Goal: Find specific page/section: Find specific page/section

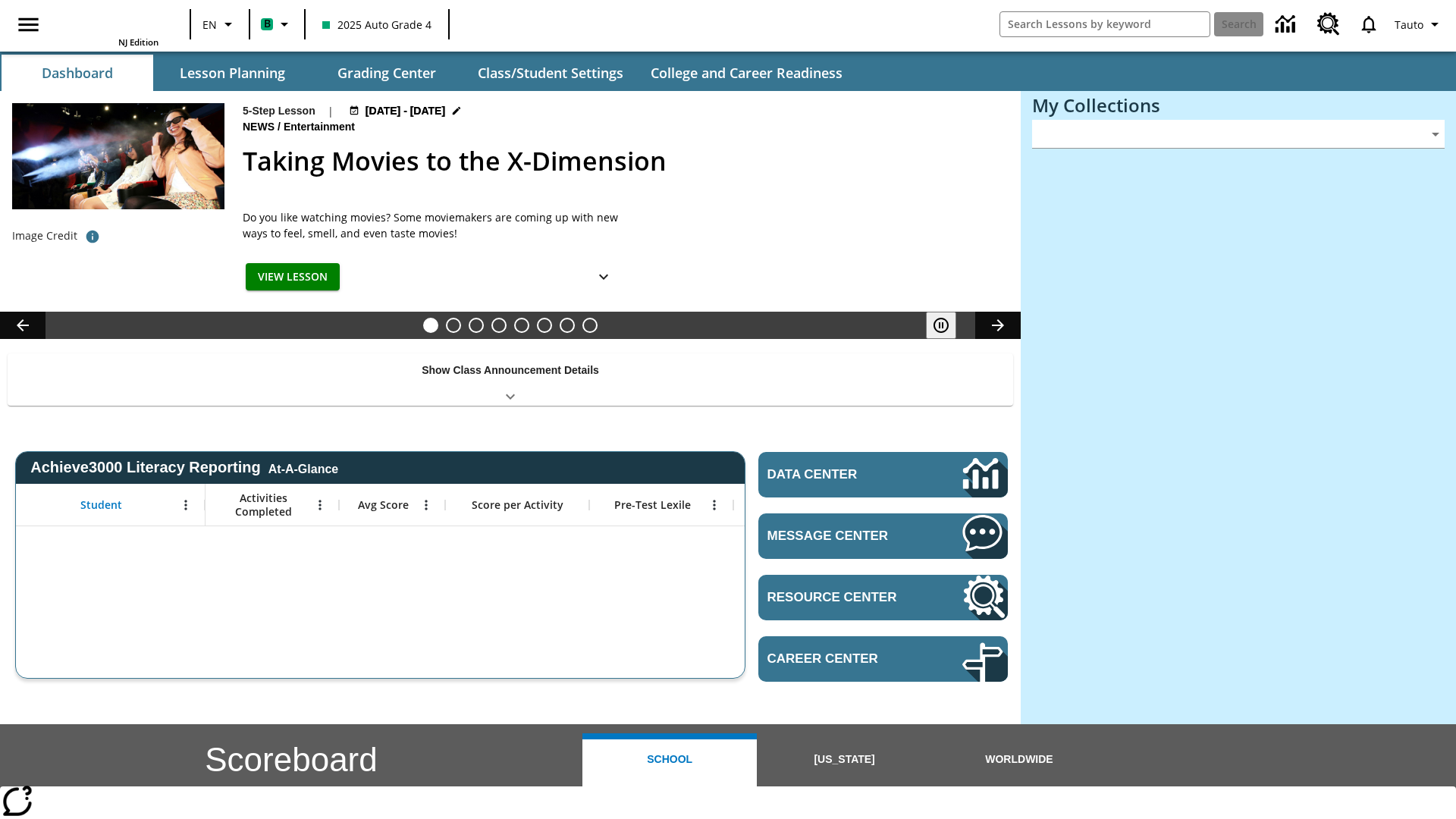
type input "-1"
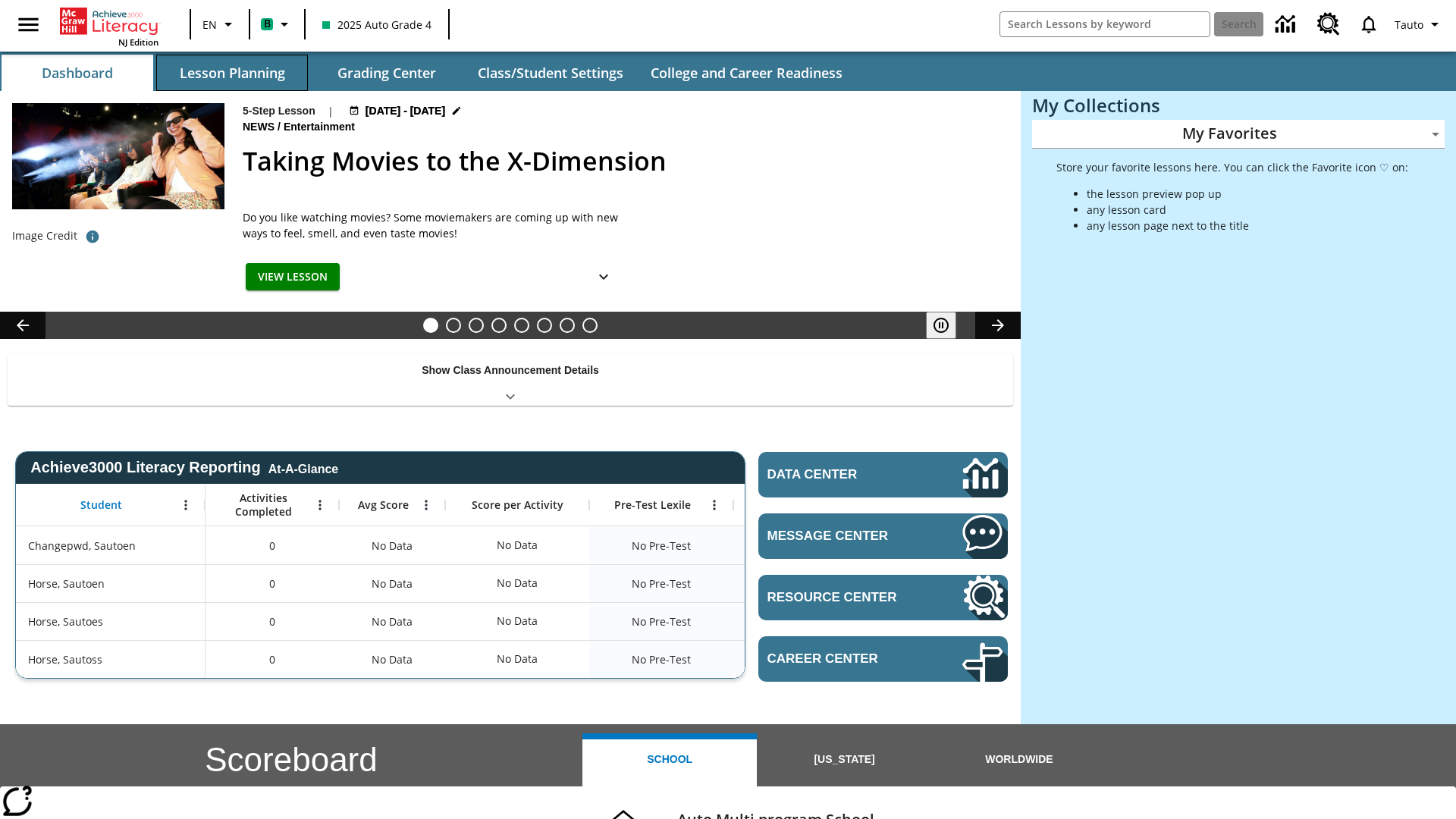
click at [232, 73] on button "Lesson Planning" at bounding box center [232, 73] width 152 height 36
